Goal: Complete application form

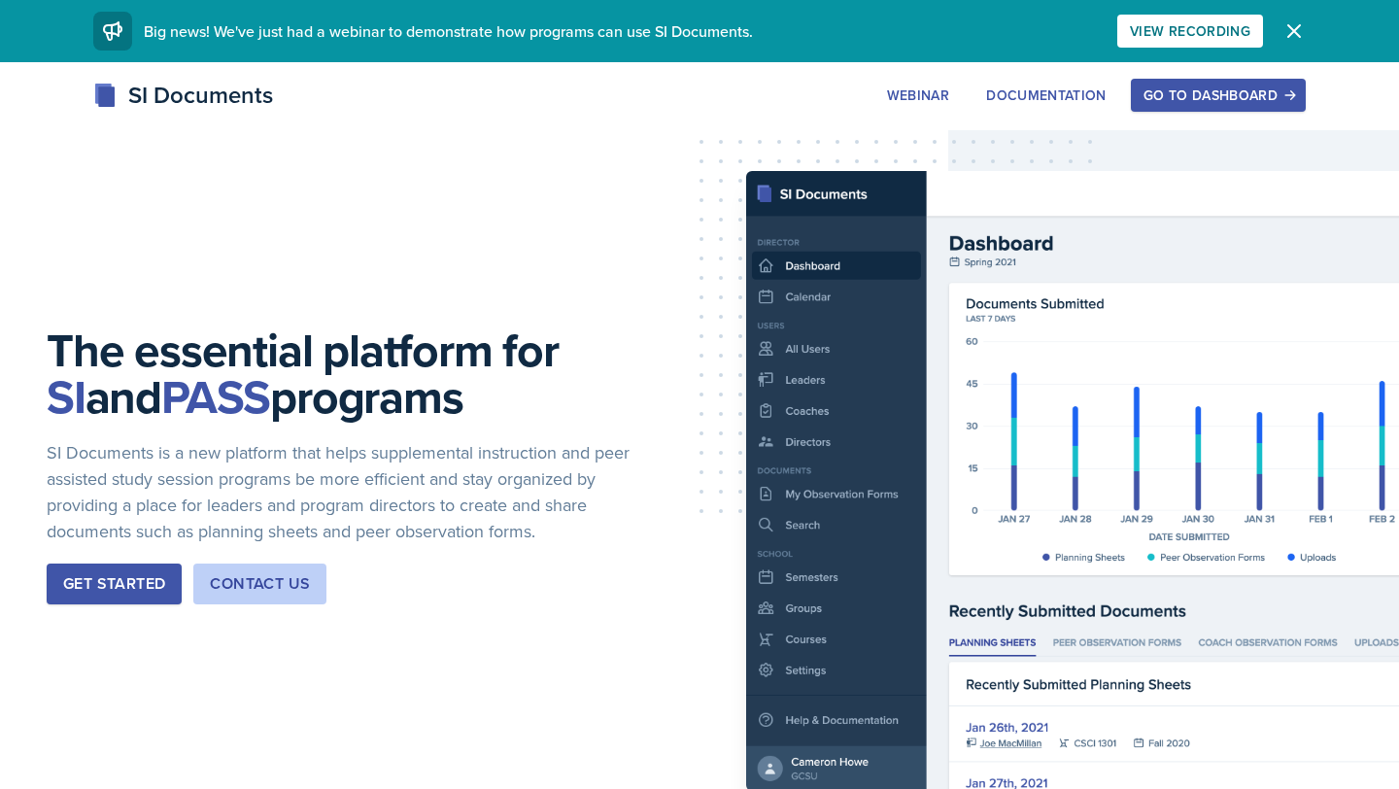
click at [1216, 95] on div "Go to Dashboard" at bounding box center [1219, 95] width 150 height 16
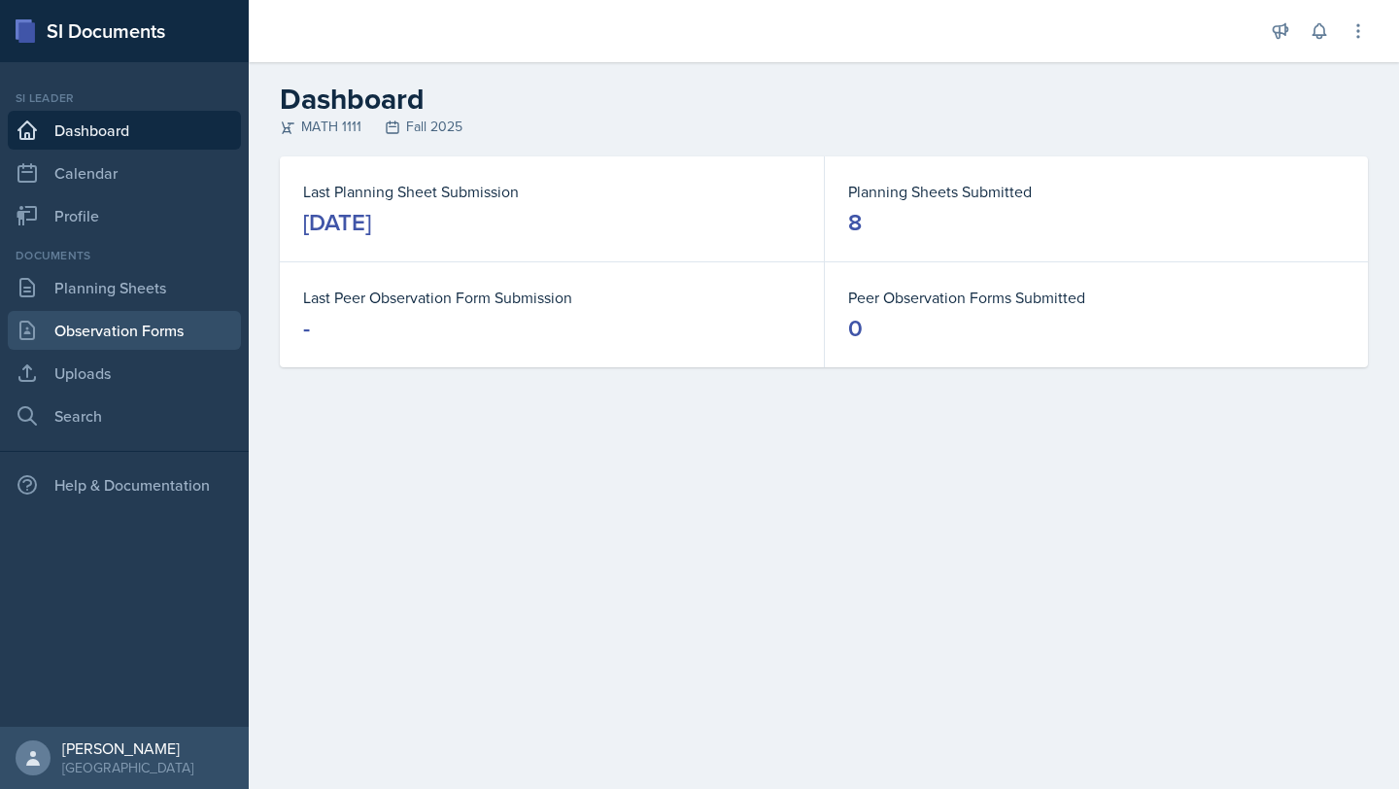
click at [190, 328] on link "Observation Forms" at bounding box center [124, 330] width 233 height 39
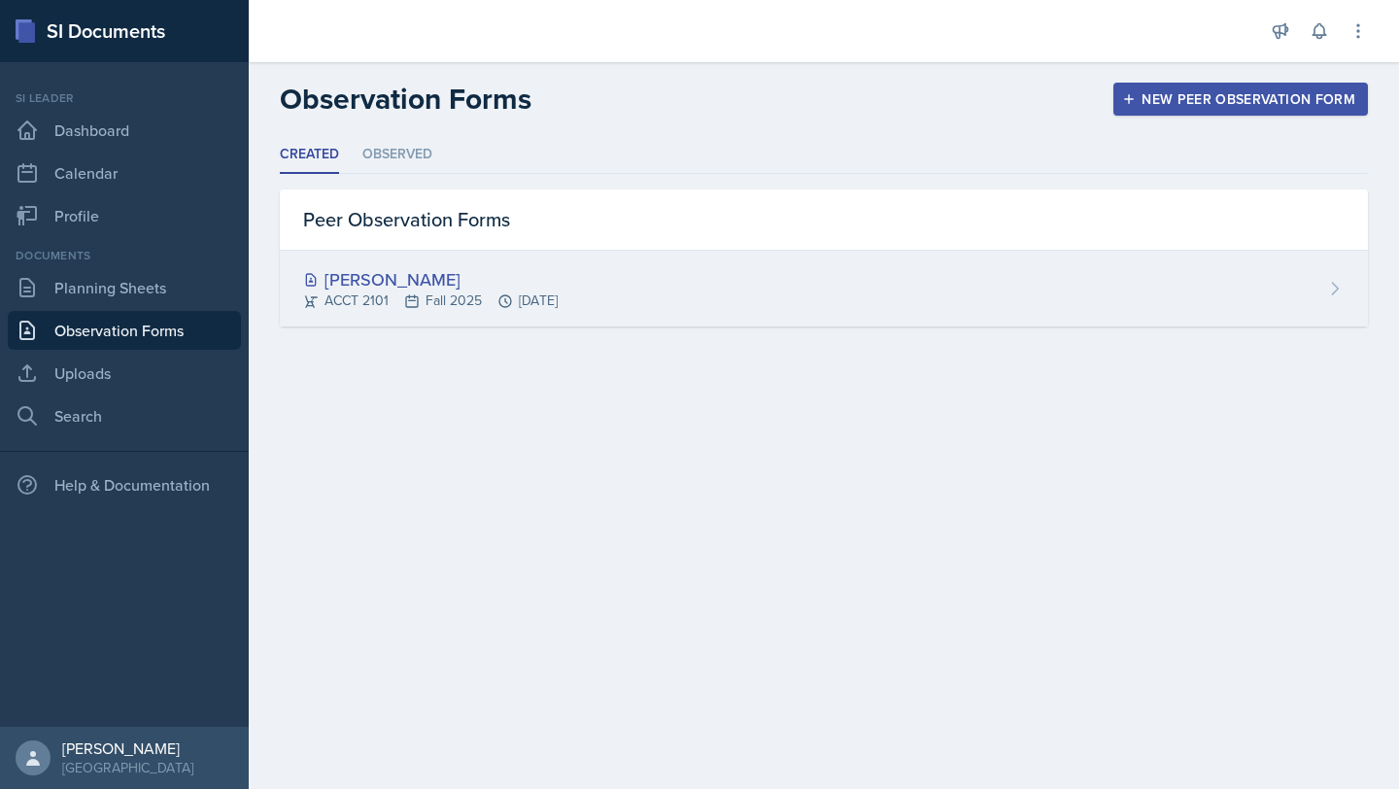
click at [539, 293] on div "ACCT 2101 Fall 2025 [DATE]" at bounding box center [430, 301] width 255 height 20
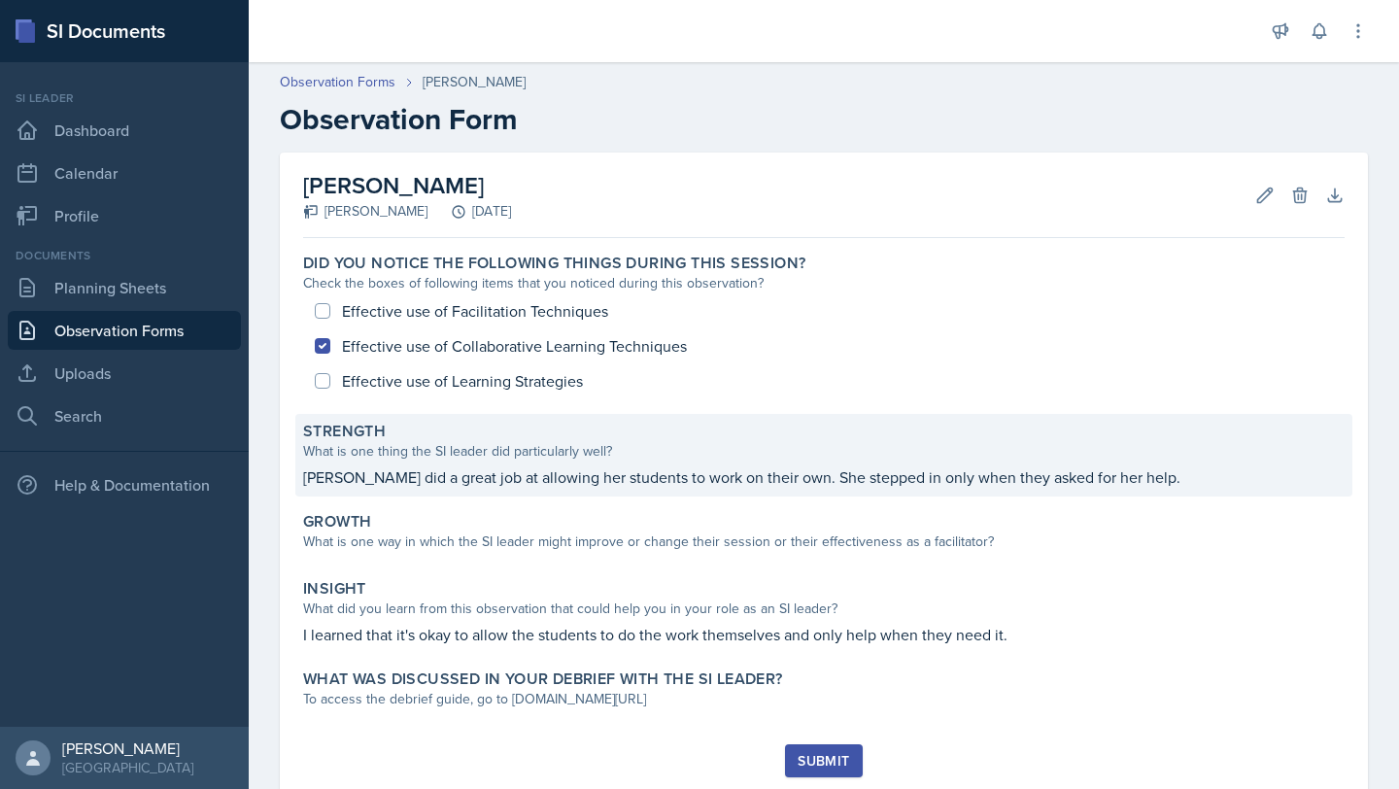
scroll to position [58, 0]
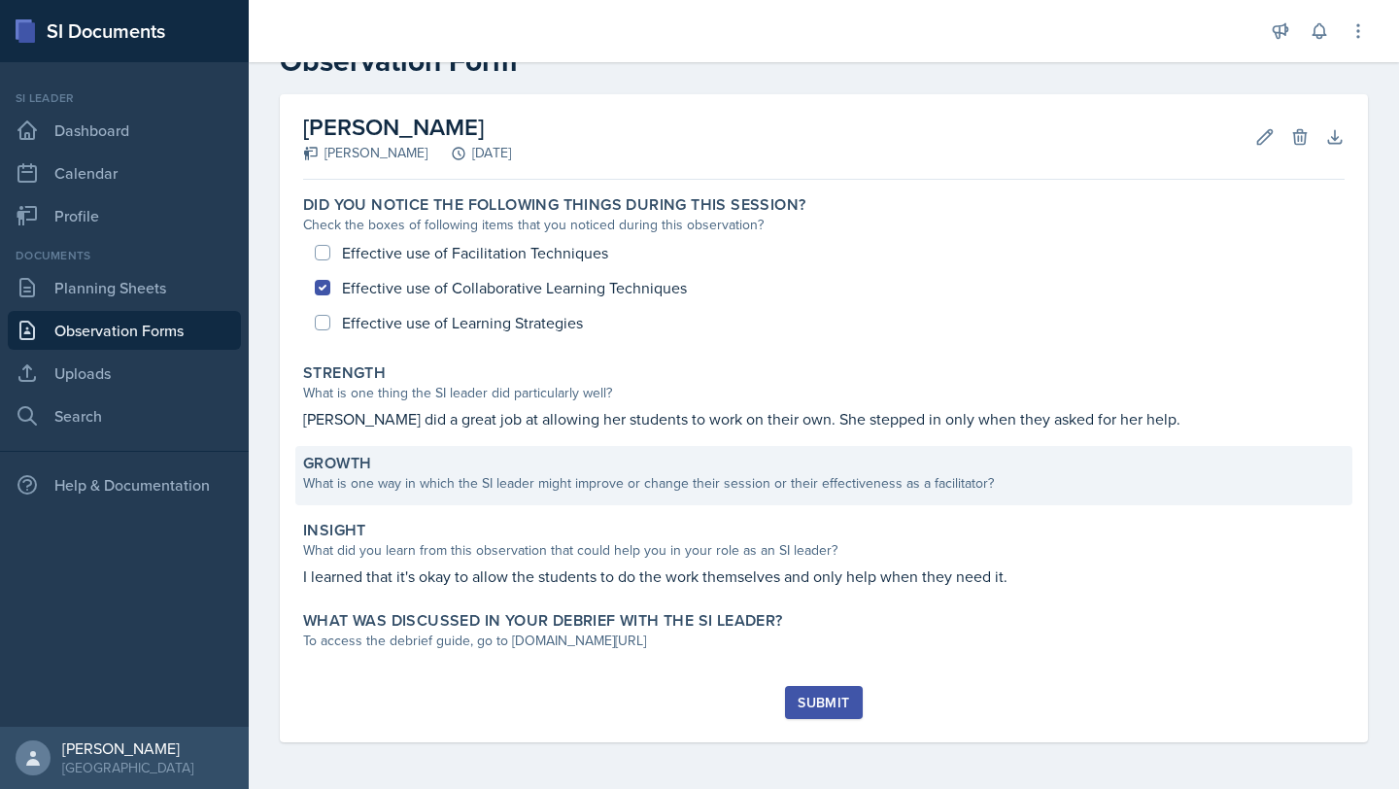
click at [572, 488] on div "What is one way in which the SI leader might improve or change their session or…" at bounding box center [824, 483] width 1042 height 20
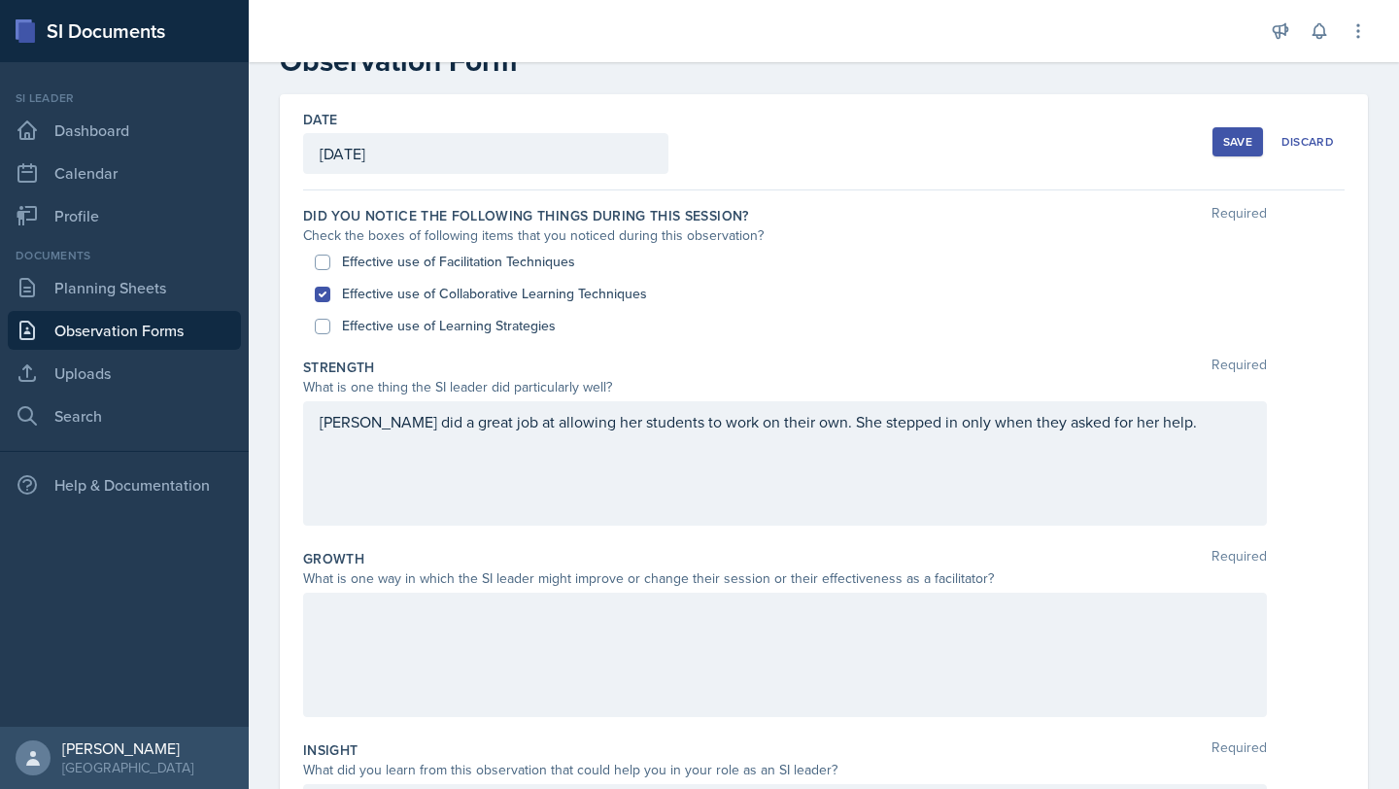
click at [586, 642] on div at bounding box center [785, 655] width 964 height 124
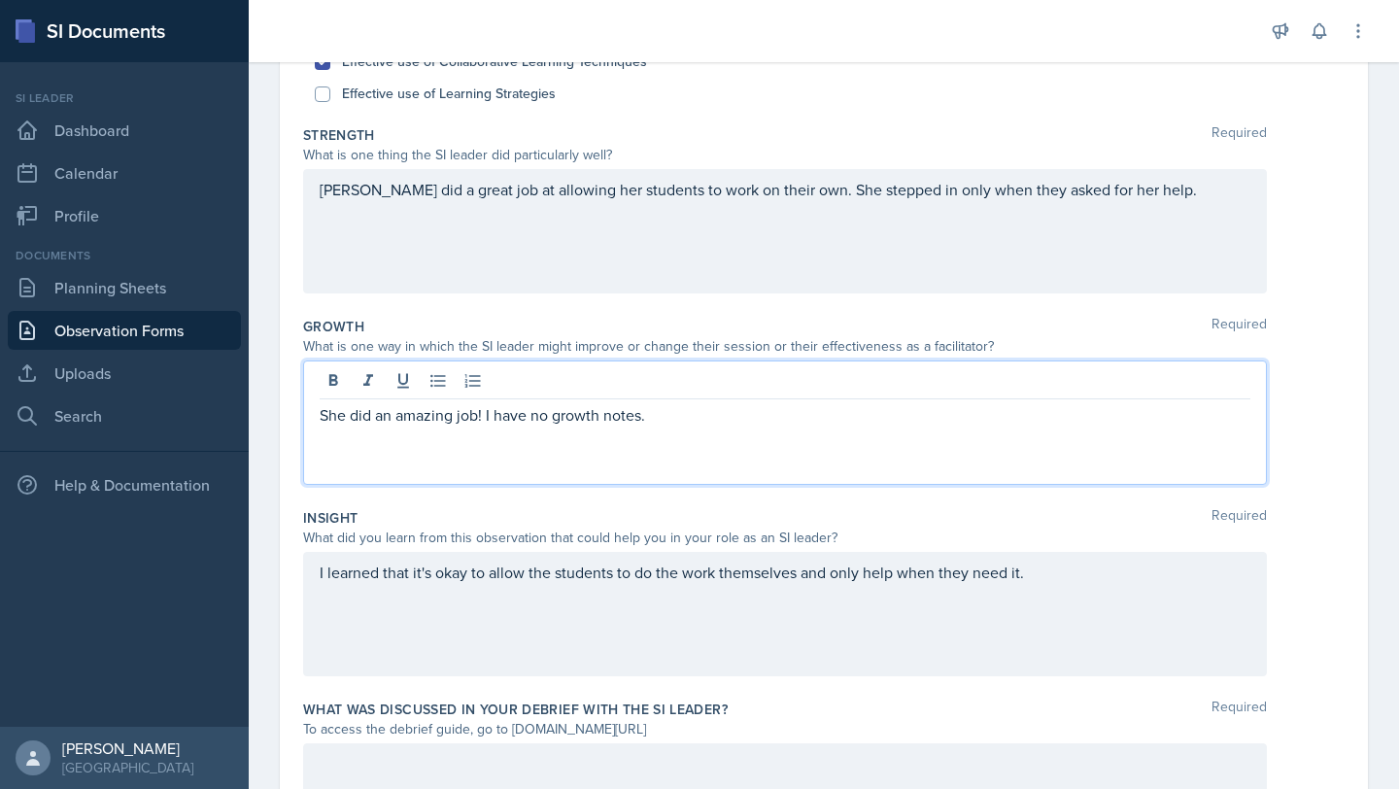
scroll to position [447, 0]
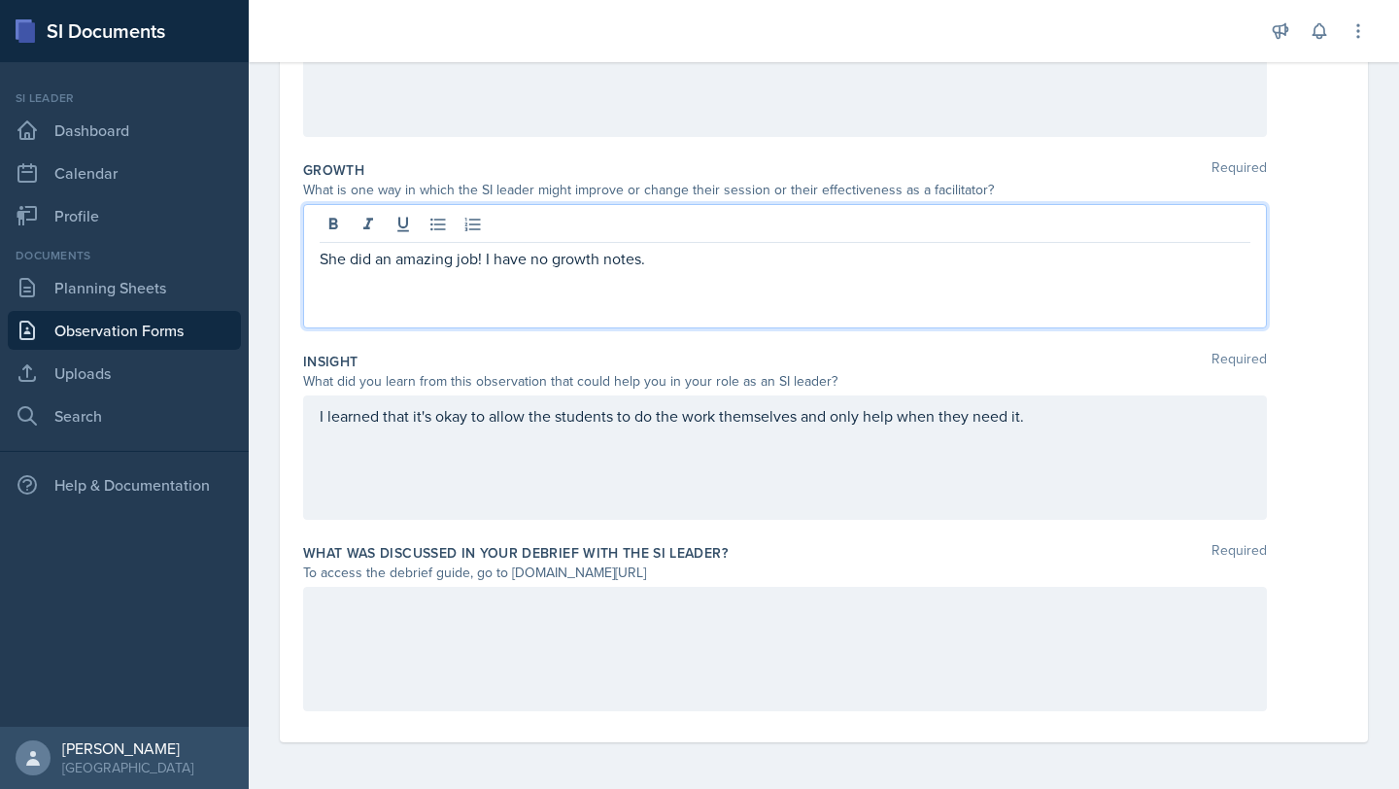
click at [568, 607] on div at bounding box center [785, 649] width 964 height 124
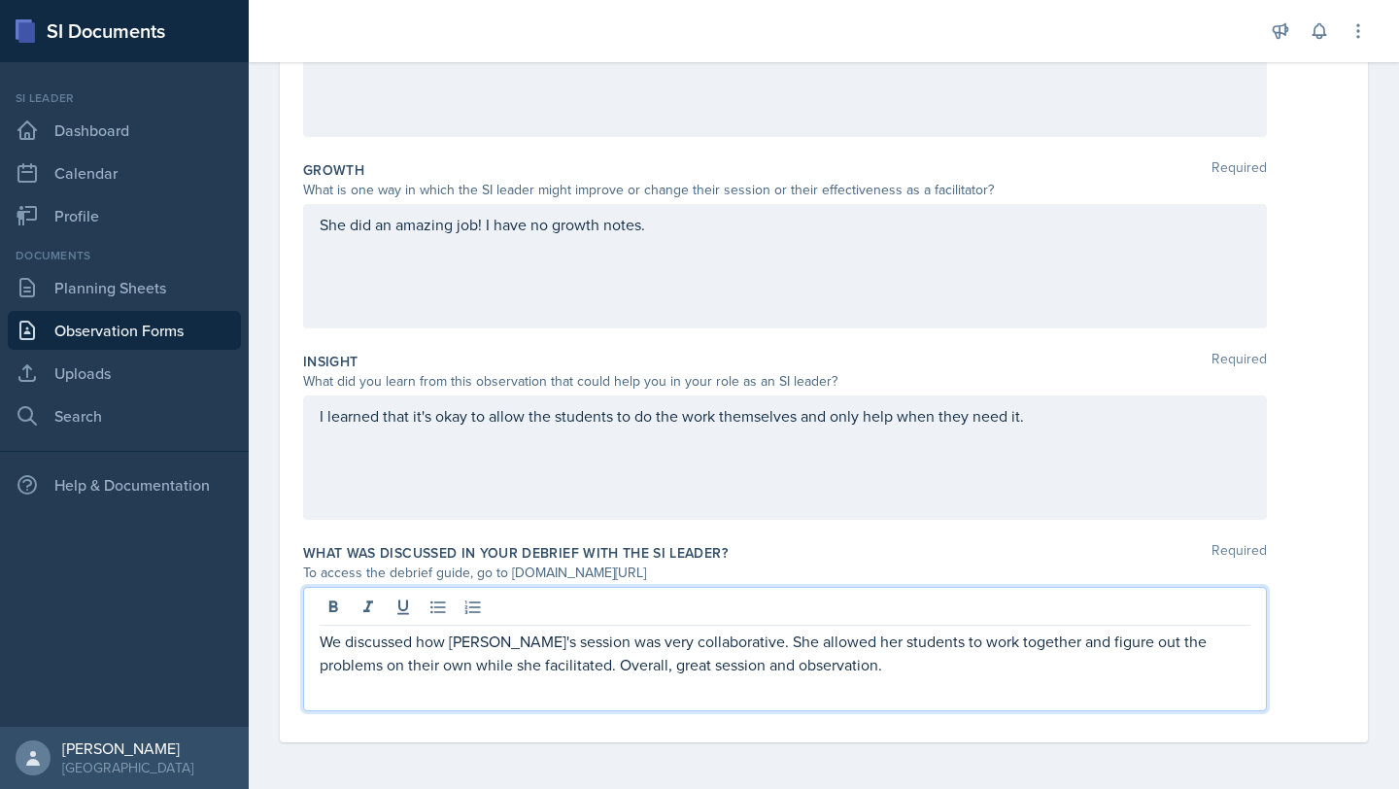
scroll to position [0, 0]
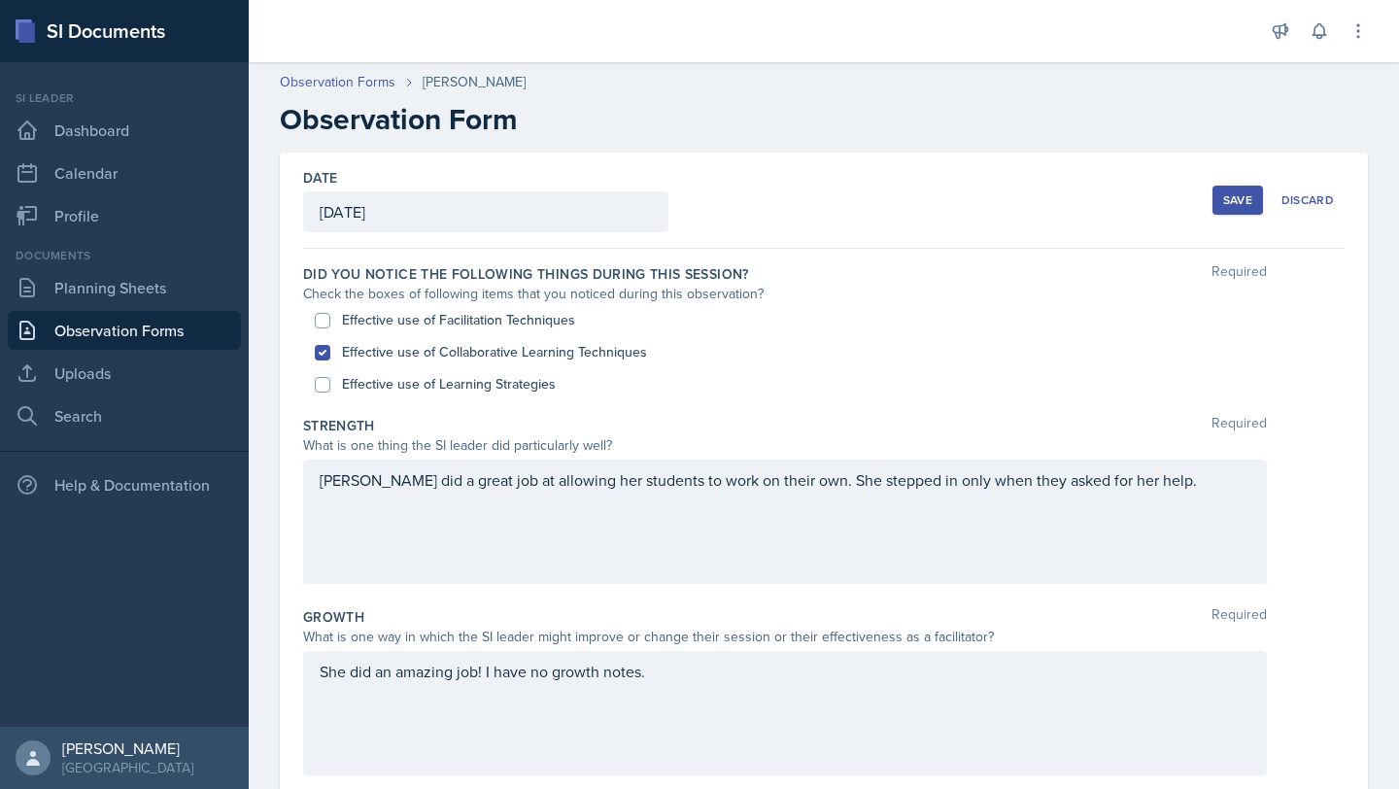
click at [1243, 201] on div "Save" at bounding box center [1238, 200] width 29 height 16
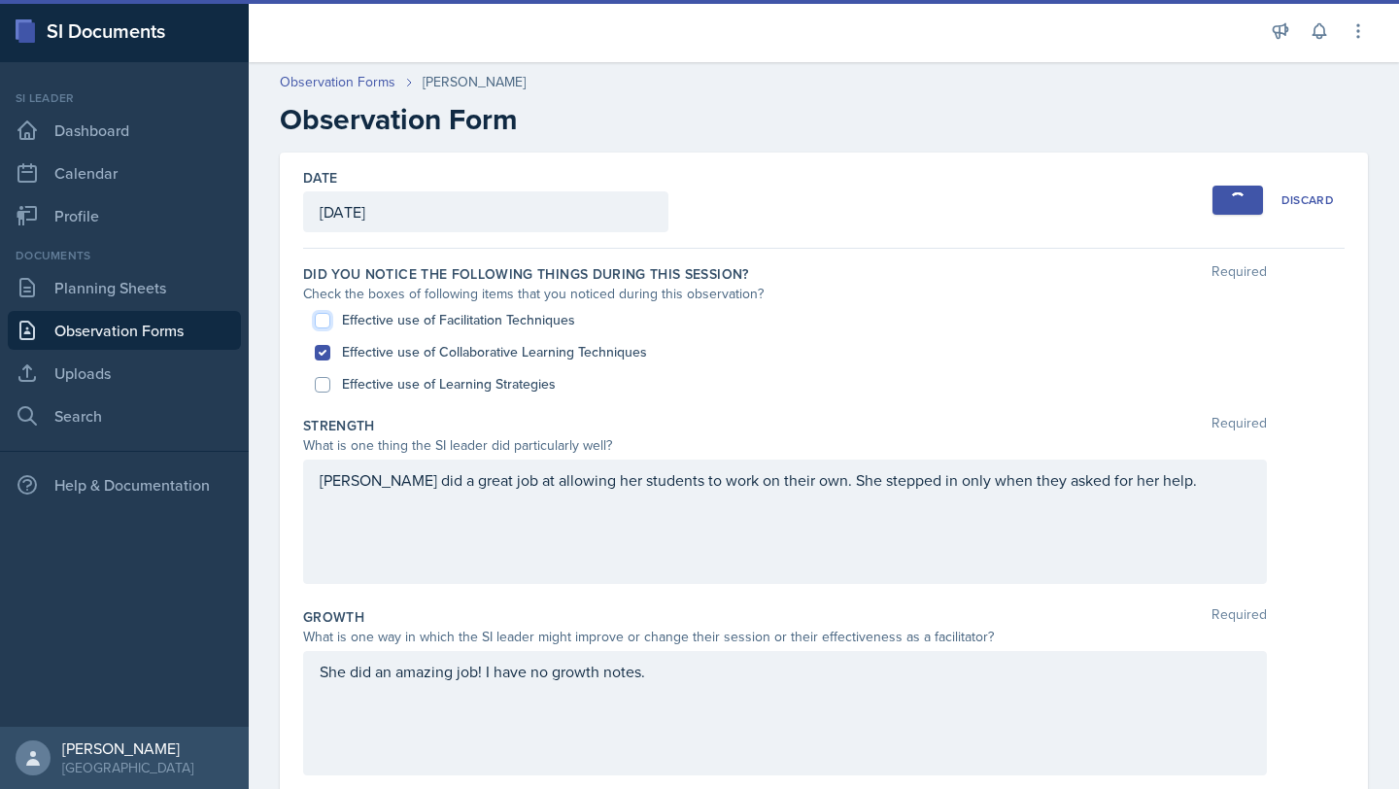
click at [321, 321] on input "Effective use of Facilitation Techniques" at bounding box center [323, 321] width 16 height 16
checkbox input "true"
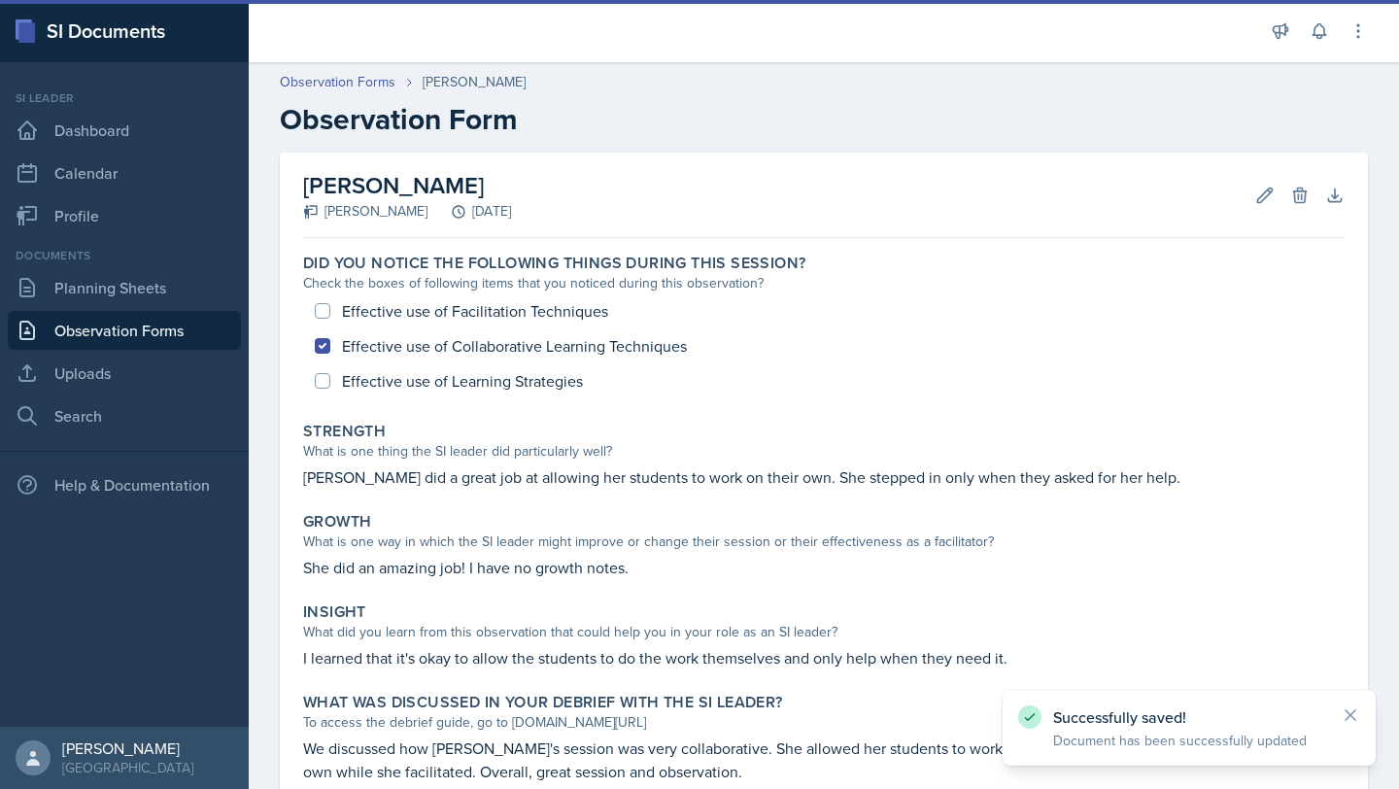
scroll to position [6, 0]
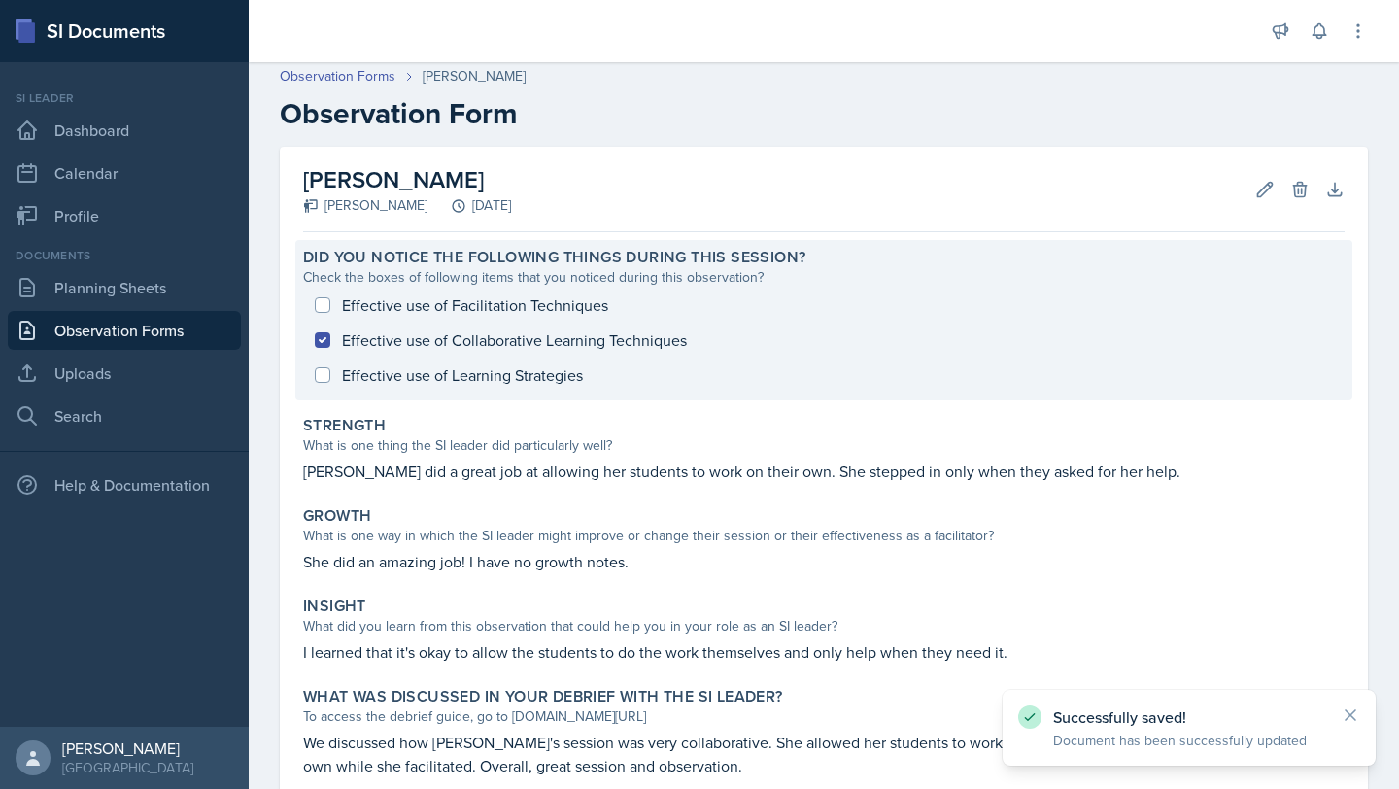
click at [328, 302] on div "Effective use of Facilitation Techniques Effective use of Collaborative Learnin…" at bounding box center [824, 340] width 1042 height 105
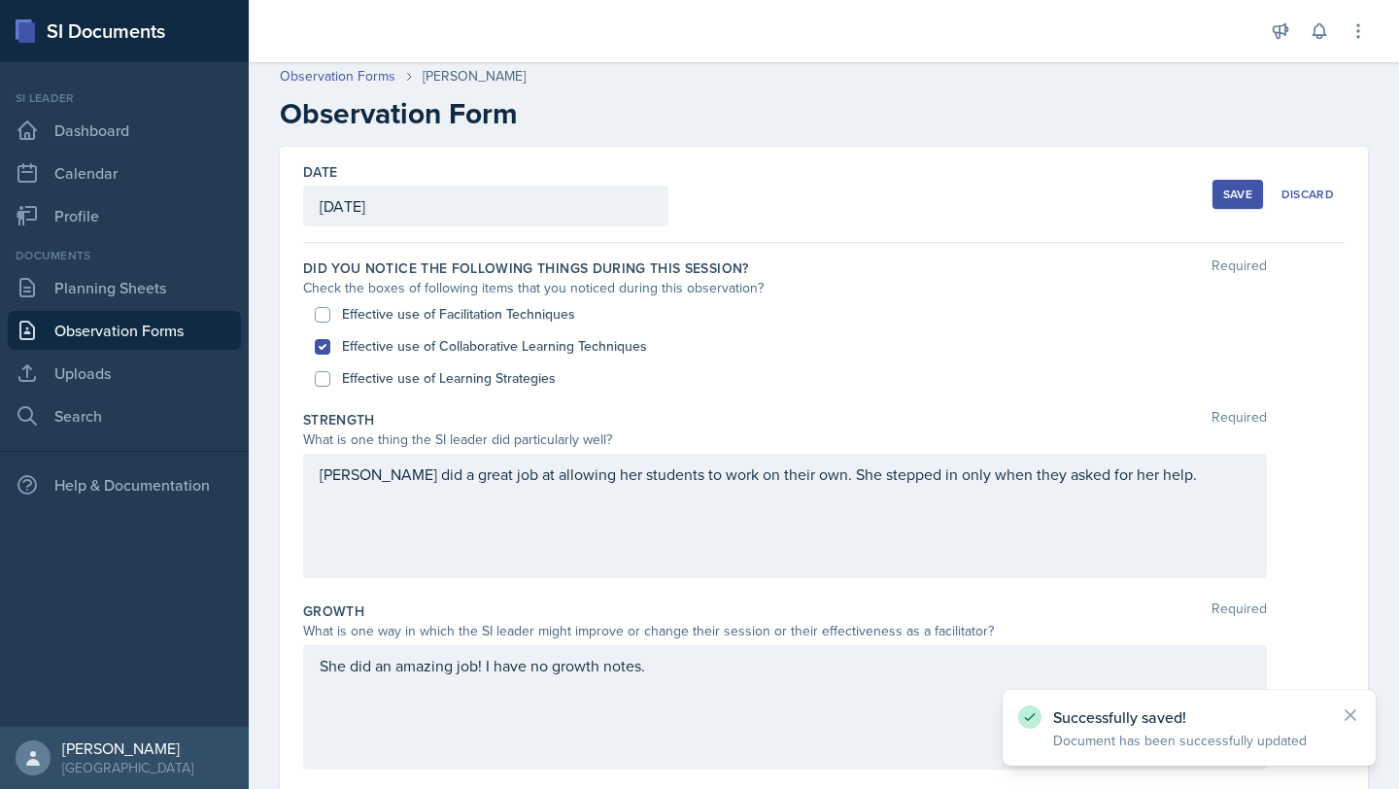
click at [332, 312] on div "Effective use of Facilitation Techniques" at bounding box center [824, 314] width 1018 height 32
click at [324, 313] on input "Effective use of Facilitation Techniques" at bounding box center [323, 315] width 16 height 16
checkbox input "true"
click at [1237, 200] on div "Save" at bounding box center [1238, 195] width 29 height 16
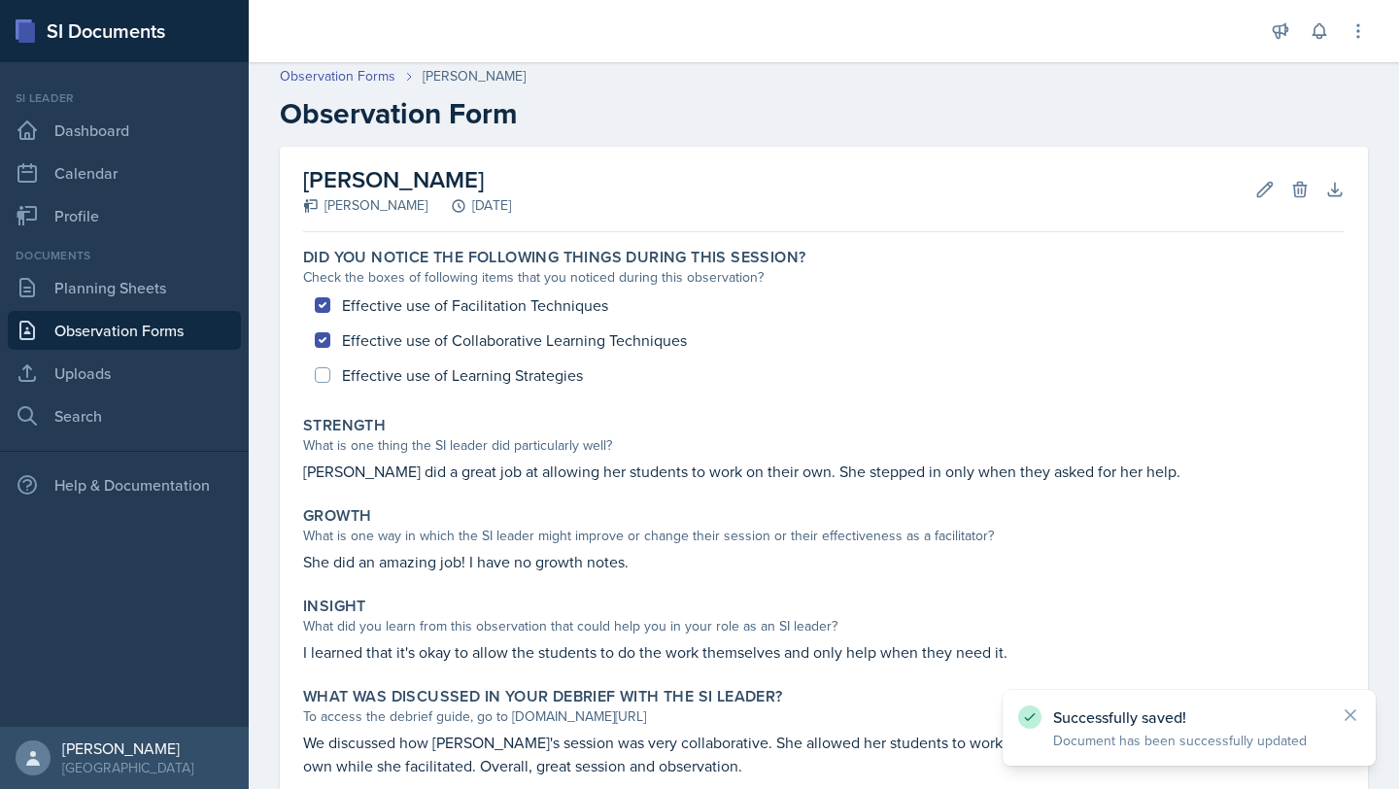
scroll to position [128, 0]
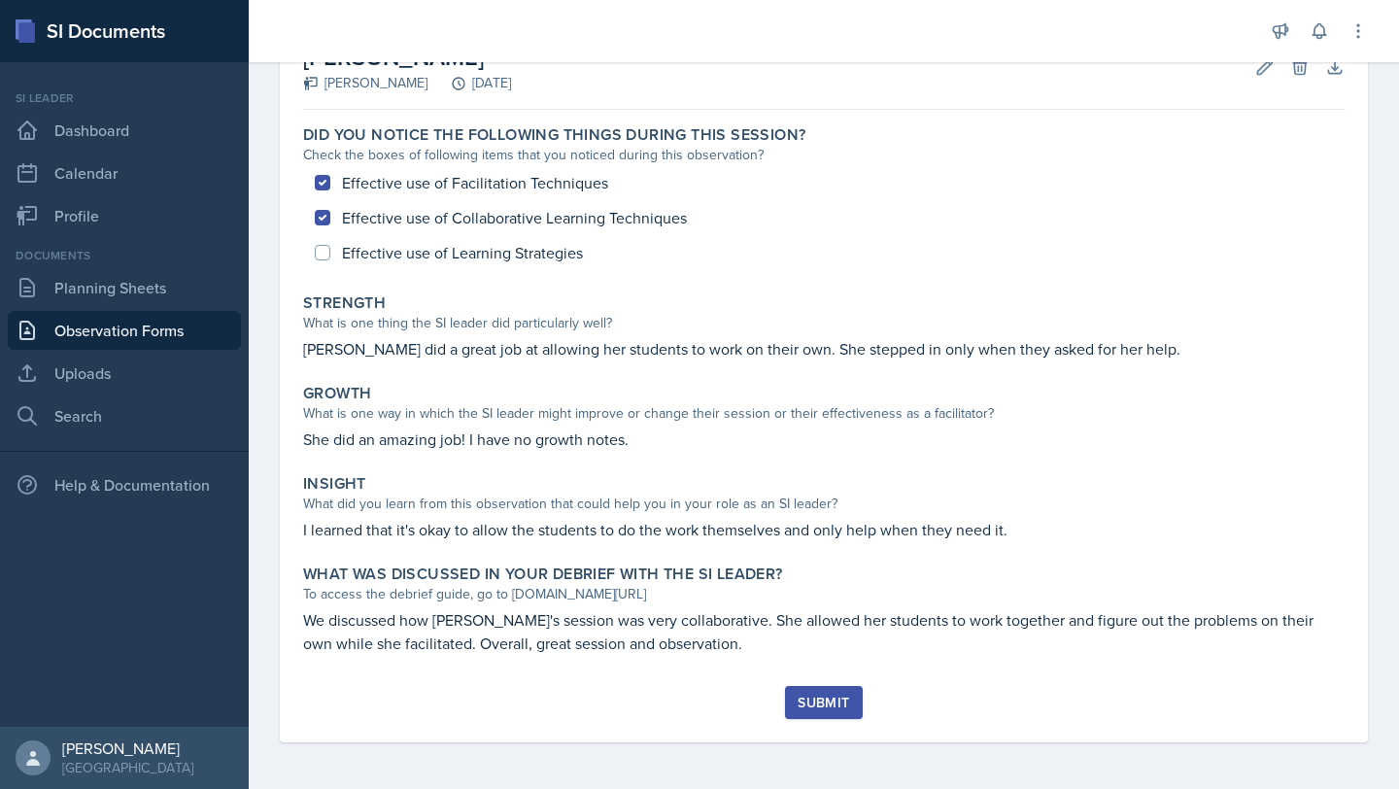
click at [823, 703] on div "Submit" at bounding box center [824, 703] width 52 height 16
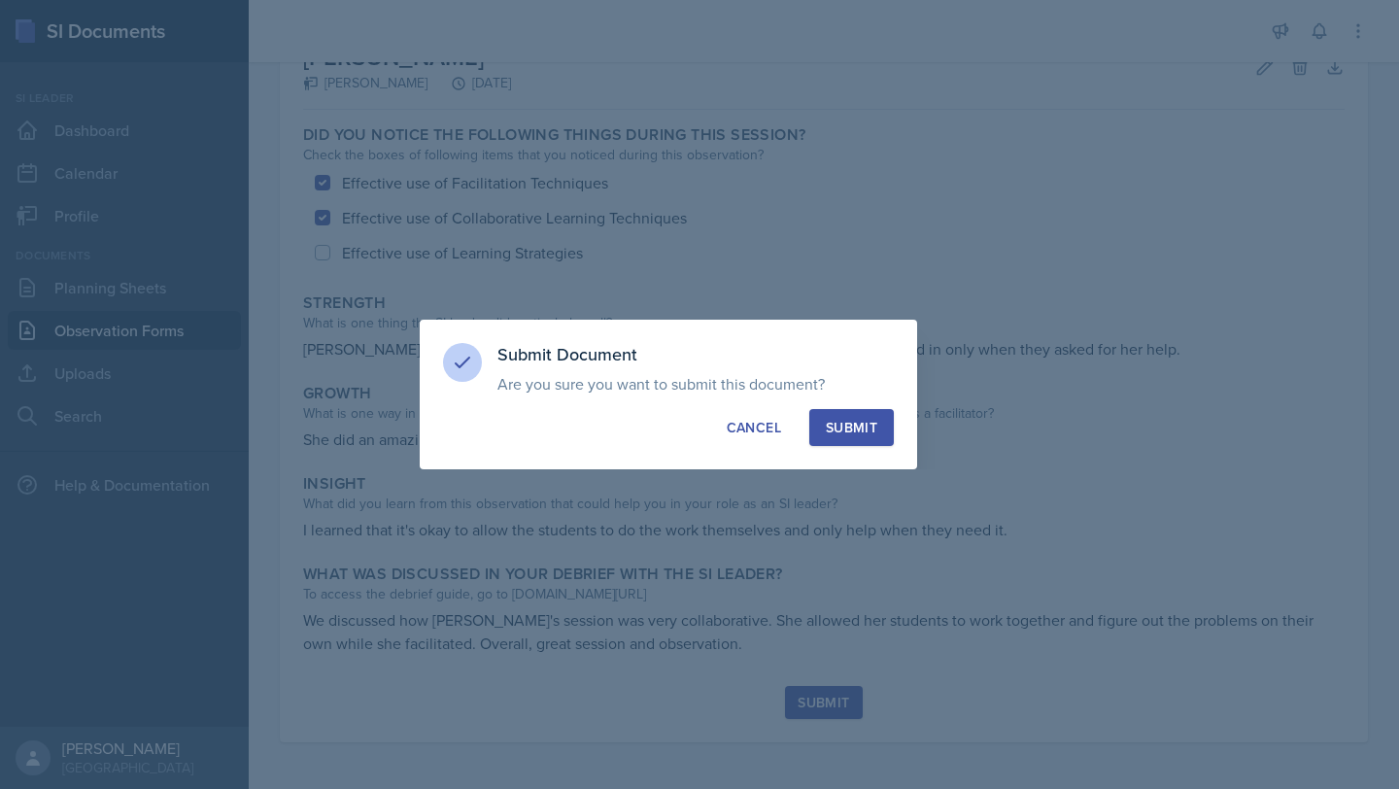
click at [850, 431] on div "Submit" at bounding box center [852, 427] width 52 height 19
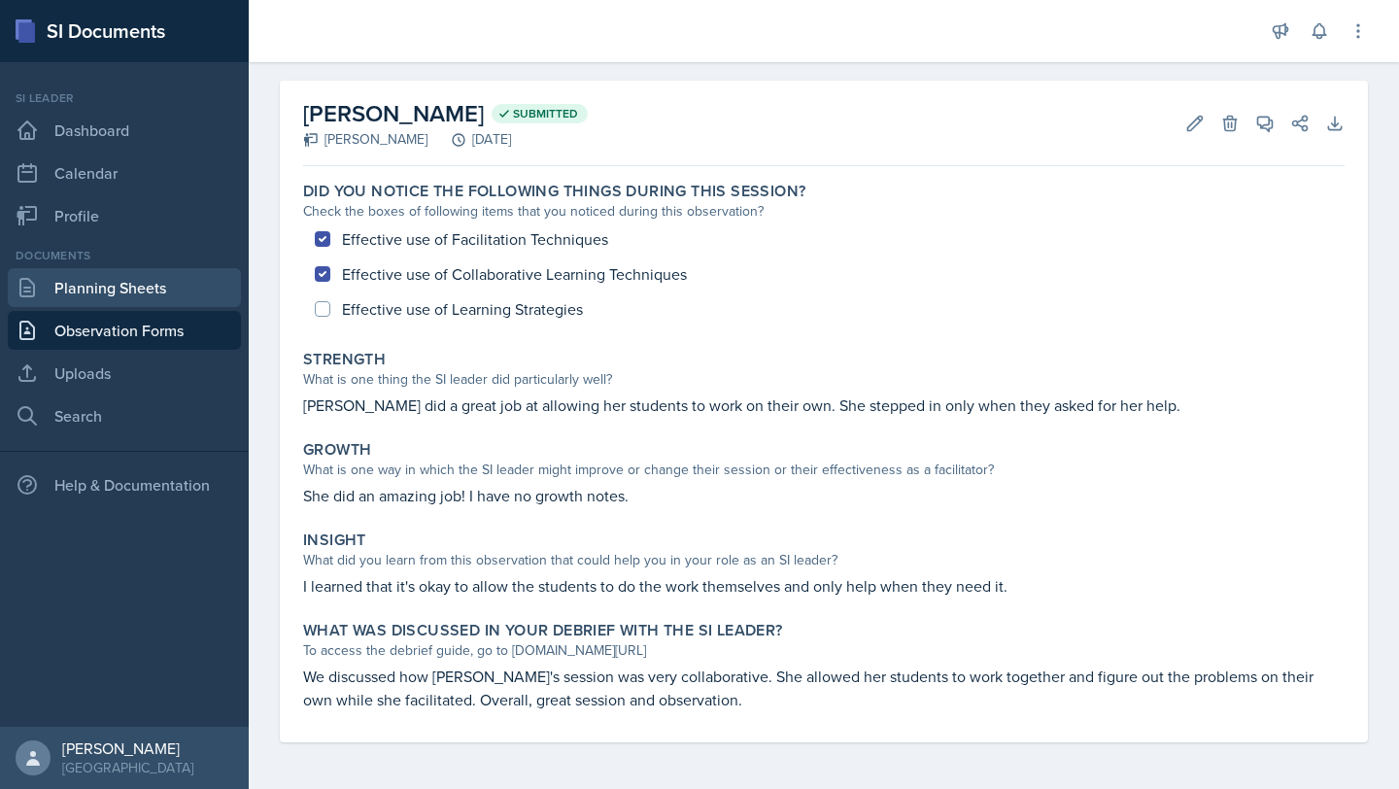
click at [207, 285] on link "Planning Sheets" at bounding box center [124, 287] width 233 height 39
